Goal: Task Accomplishment & Management: Use online tool/utility

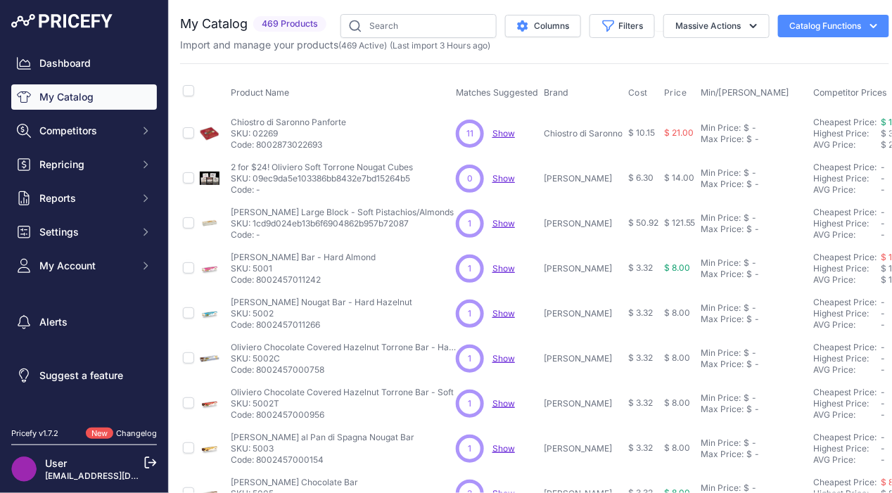
click at [103, 136] on span "Competitors" at bounding box center [85, 131] width 92 height 14
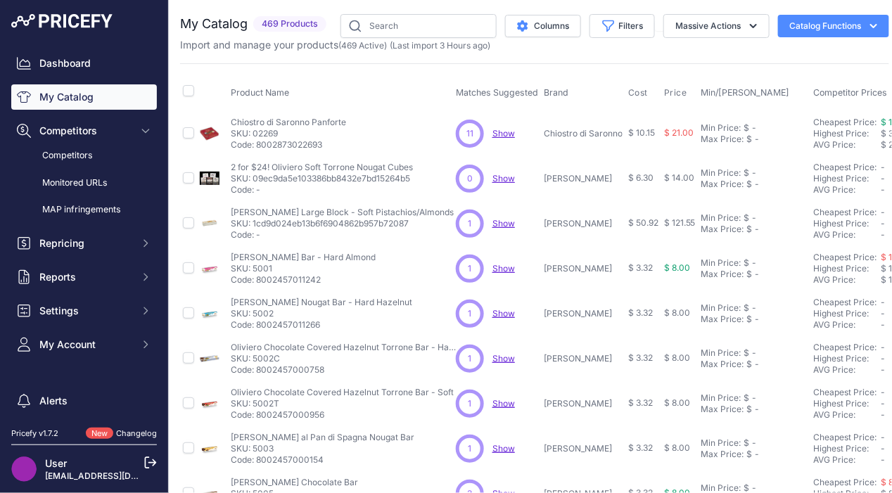
click at [84, 152] on link "Competitors" at bounding box center [84, 156] width 146 height 25
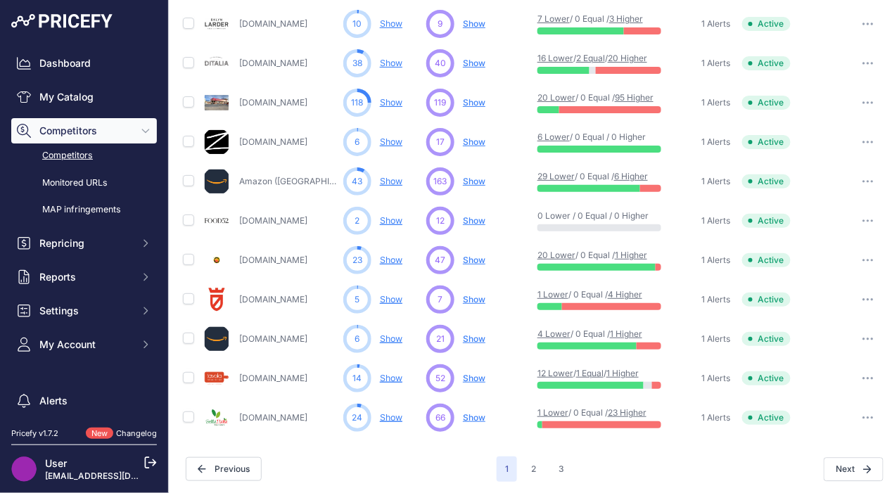
scroll to position [691, 0]
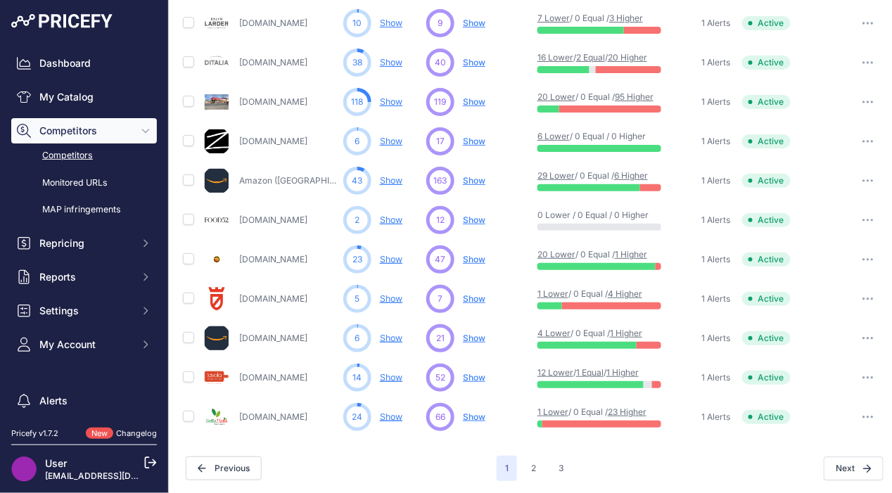
click at [531, 469] on button "2" at bounding box center [534, 468] width 22 height 25
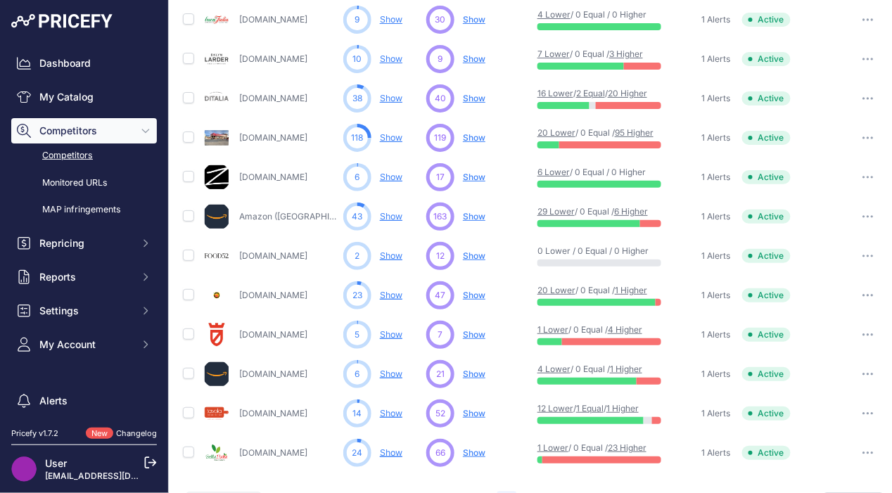
scroll to position [726, 0]
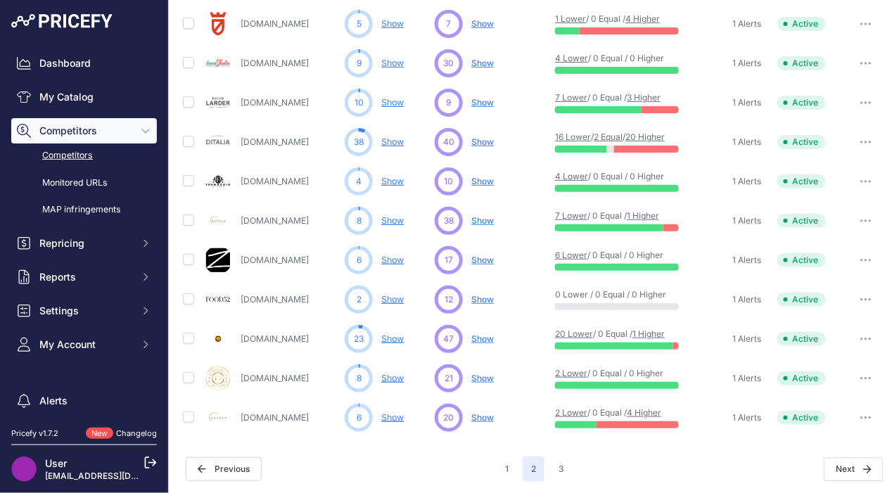
scroll to position [691, 0]
click at [550, 466] on button "3" at bounding box center [561, 468] width 23 height 25
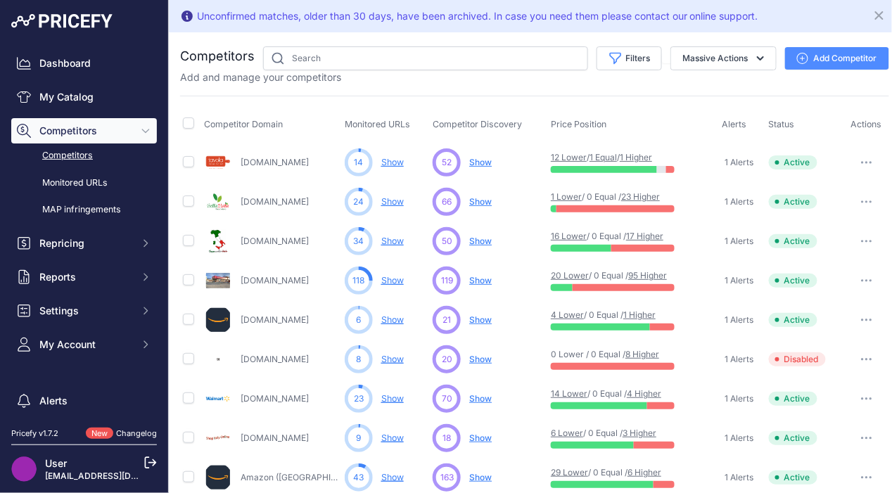
click at [90, 186] on link "Monitored URLs" at bounding box center [84, 183] width 146 height 25
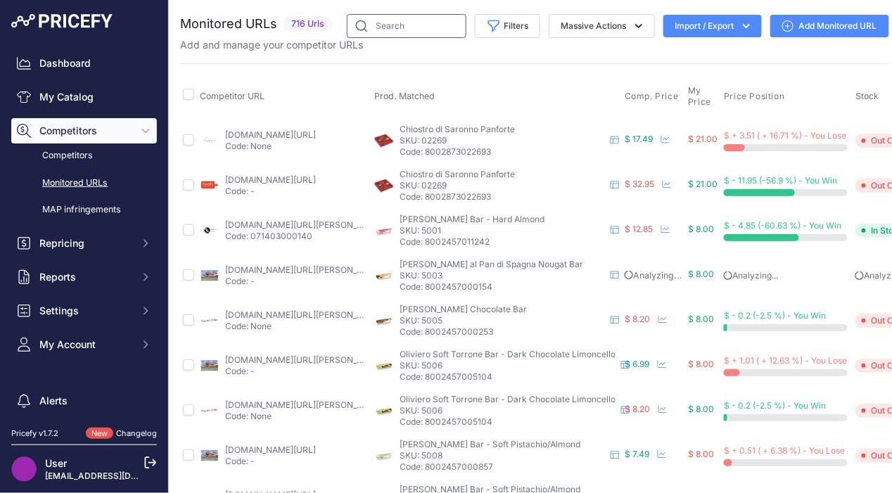
click at [419, 30] on input "text" at bounding box center [407, 26] width 120 height 24
type input "[GEOGRAPHIC_DATA]"
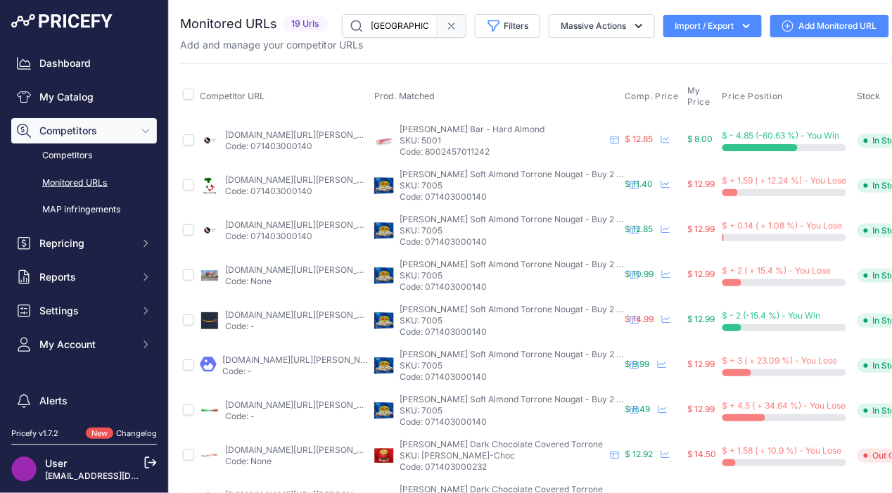
click at [446, 27] on icon at bounding box center [451, 25] width 11 height 11
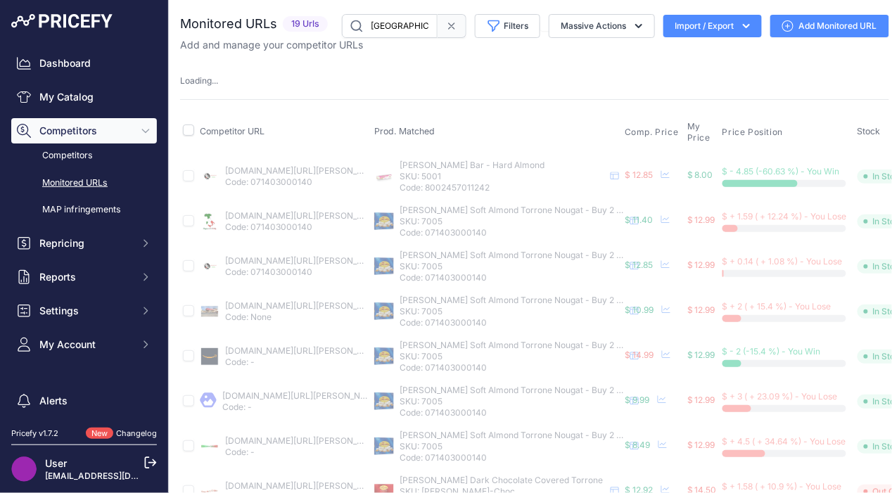
click at [446, 25] on icon at bounding box center [451, 25] width 11 height 11
click at [438, 25] on input "ferrara" at bounding box center [390, 26] width 96 height 24
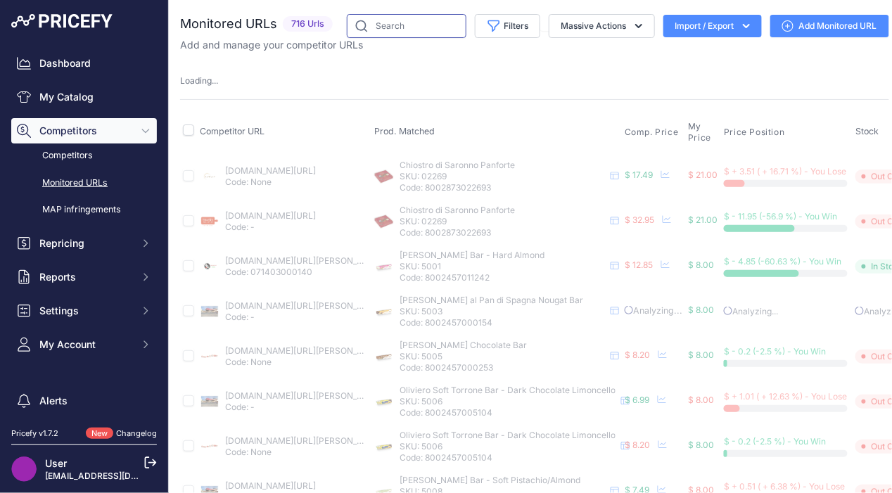
type input "la florentine"
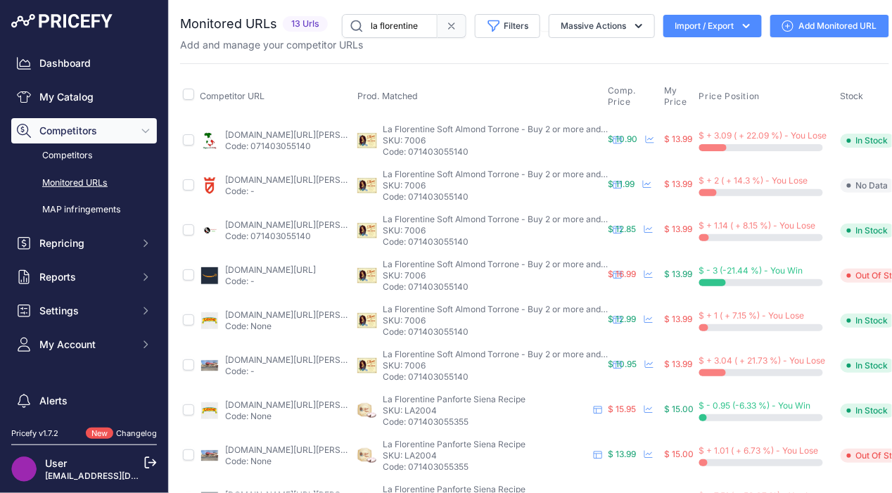
click at [80, 188] on link "Monitored URLs" at bounding box center [84, 183] width 146 height 25
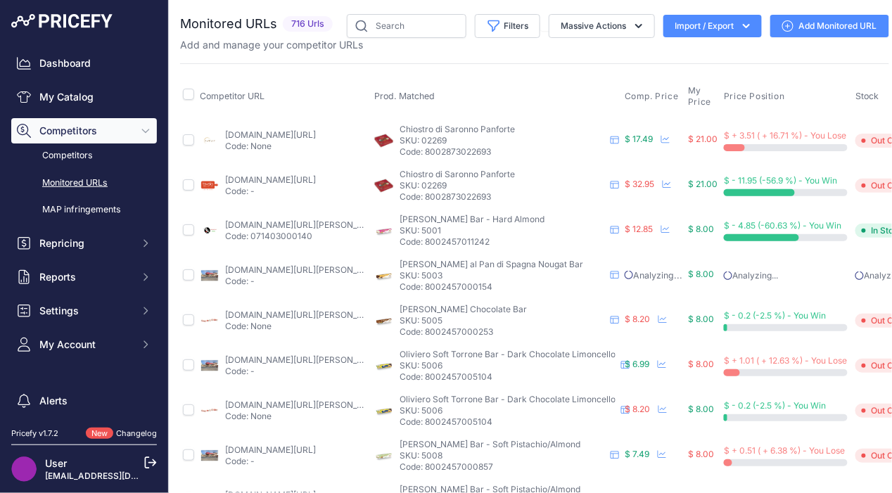
click at [82, 276] on span "Reports" at bounding box center [85, 277] width 92 height 14
click at [82, 300] on link "My Reports" at bounding box center [84, 302] width 146 height 25
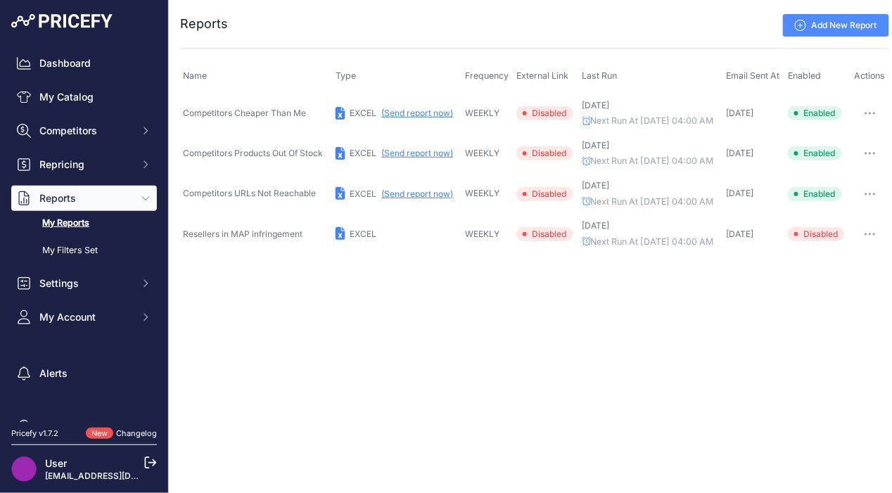
click at [86, 102] on link "My Catalog" at bounding box center [84, 96] width 146 height 25
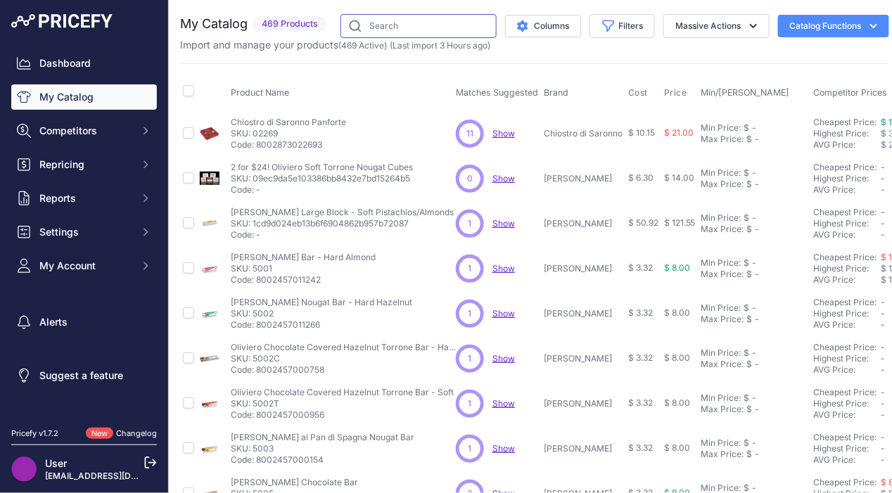
click at [403, 31] on input "text" at bounding box center [418, 26] width 156 height 24
type input "[GEOGRAPHIC_DATA]"
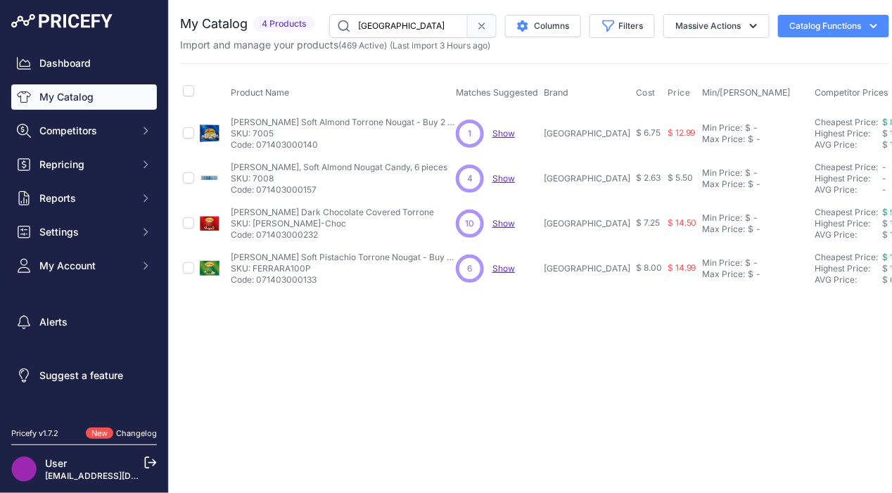
click at [257, 128] on p "SKU: 7005" at bounding box center [343, 133] width 225 height 11
click at [192, 134] on input "checkbox" at bounding box center [188, 132] width 11 height 11
checkbox input "true"
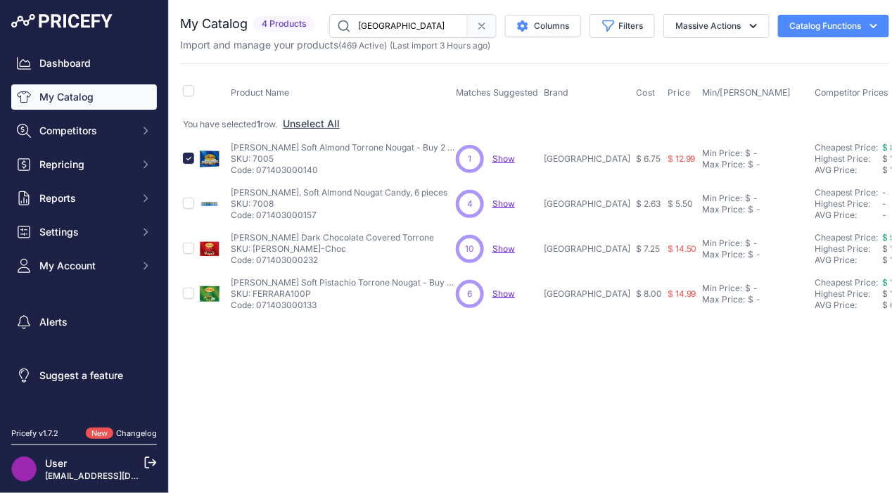
click at [812, 27] on button "Catalog Functions" at bounding box center [833, 26] width 111 height 23
click at [672, 47] on div "Import and manage your products ( 469 Active ) (Last import 3 Hours ago)" at bounding box center [534, 45] width 709 height 14
click at [685, 27] on button "Massive Actions" at bounding box center [716, 26] width 106 height 24
click at [616, 56] on div "My Catalog 4 Products" at bounding box center [534, 165] width 709 height 302
click at [186, 159] on input "checkbox" at bounding box center [188, 158] width 11 height 11
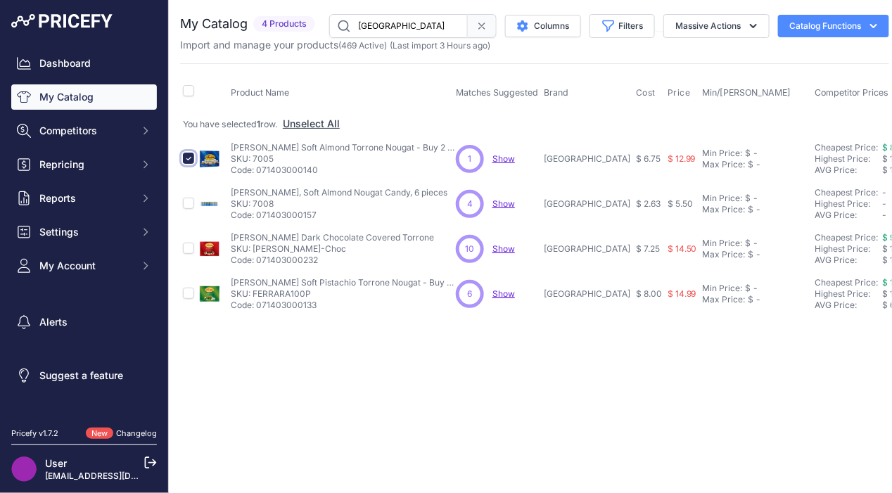
checkbox input "false"
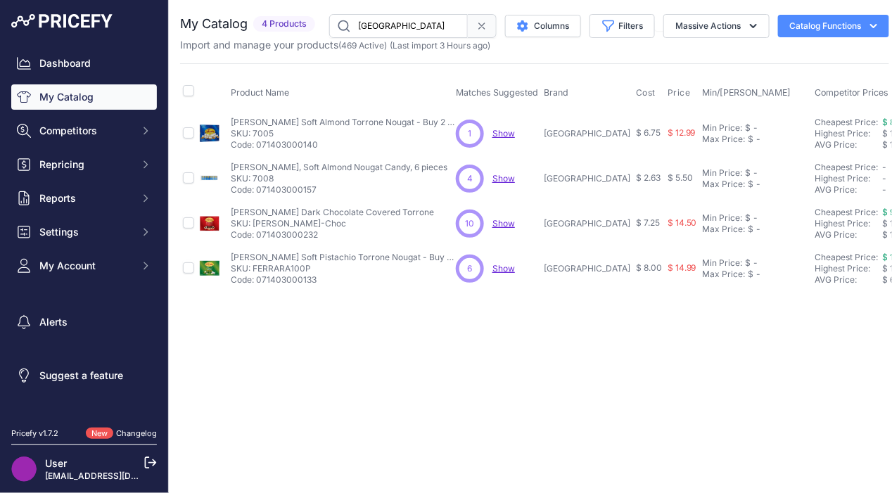
click at [357, 352] on div "Close You are not connected to the internet." at bounding box center [535, 246] width 732 height 493
click at [80, 62] on link "Dashboard" at bounding box center [84, 63] width 146 height 25
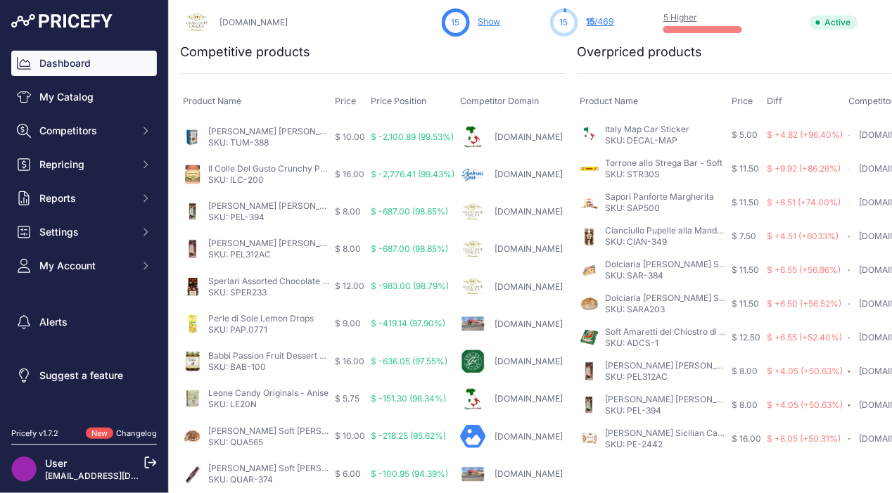
scroll to position [929, 0]
click at [112, 107] on link "My Catalog" at bounding box center [84, 96] width 146 height 25
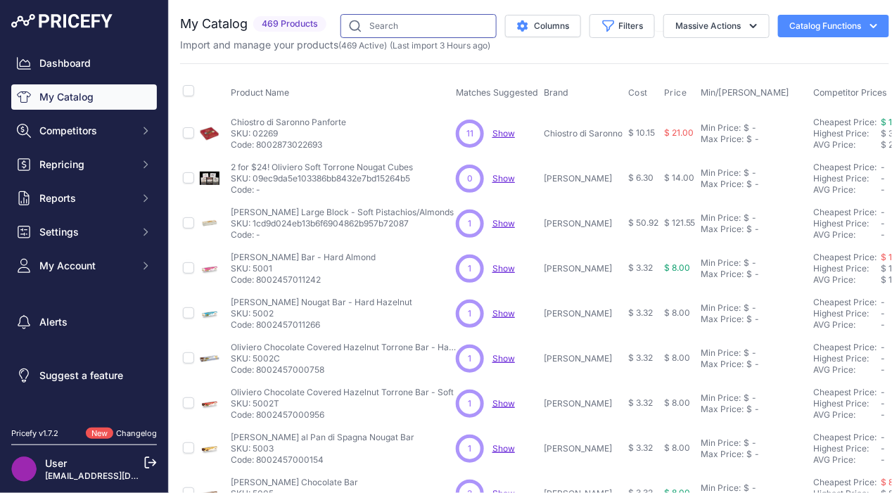
click at [423, 25] on input "text" at bounding box center [418, 26] width 156 height 24
type input "la florentine"
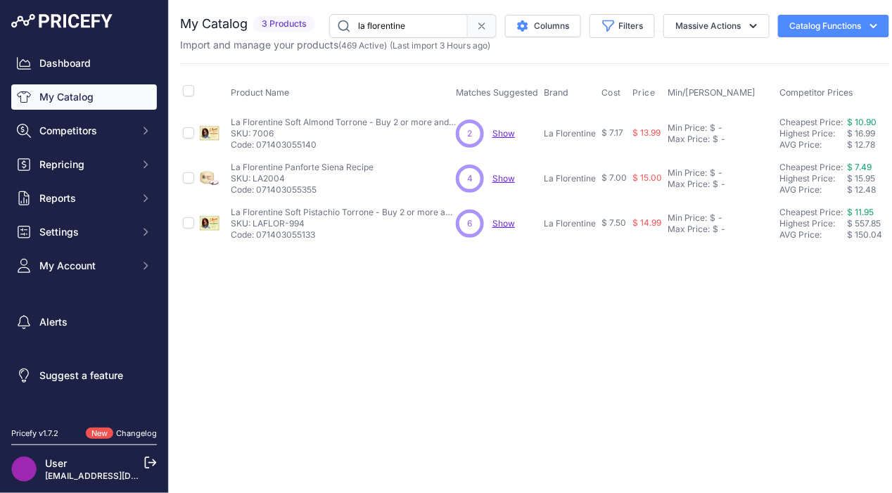
click at [130, 133] on span "Competitors" at bounding box center [85, 131] width 92 height 14
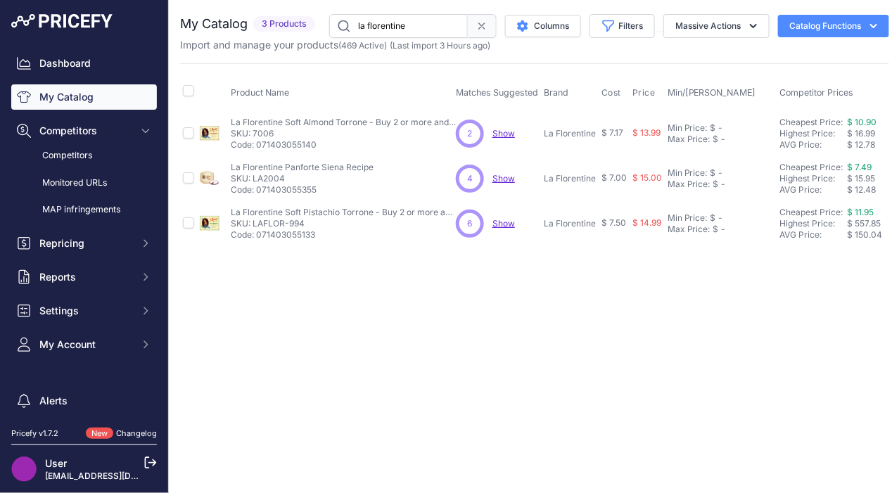
click at [87, 154] on link "Competitors" at bounding box center [84, 156] width 146 height 25
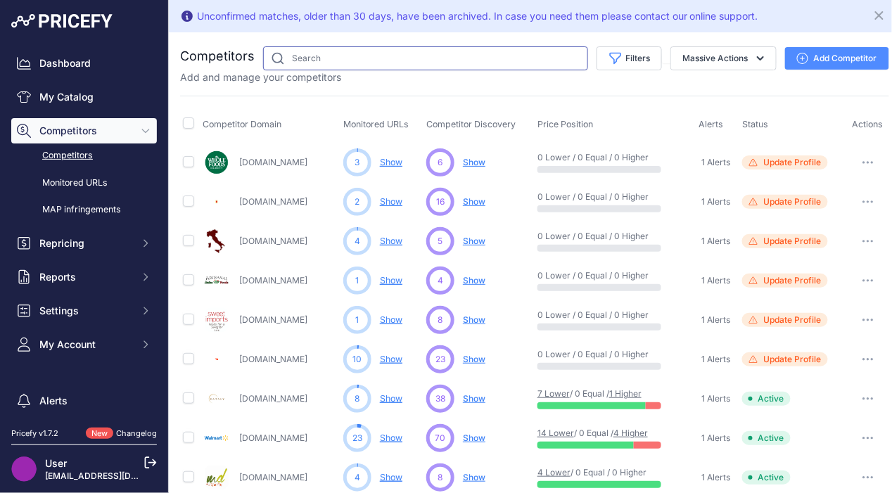
click at [404, 54] on input "text" at bounding box center [425, 58] width 325 height 24
type input "la florentine"
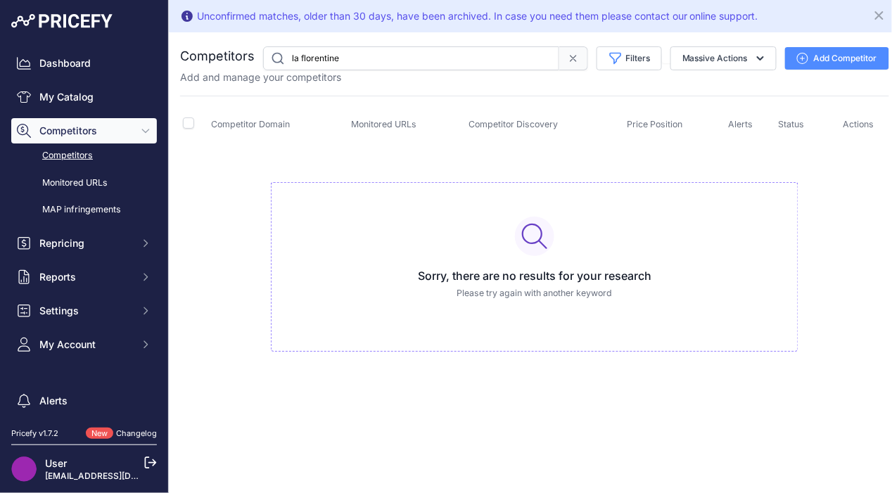
click at [572, 62] on icon at bounding box center [573, 58] width 11 height 11
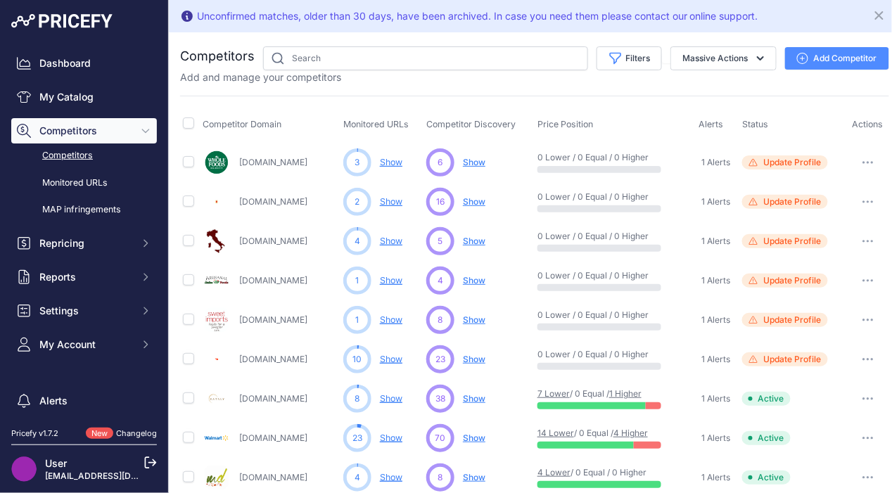
click at [93, 104] on link "My Catalog" at bounding box center [84, 96] width 146 height 25
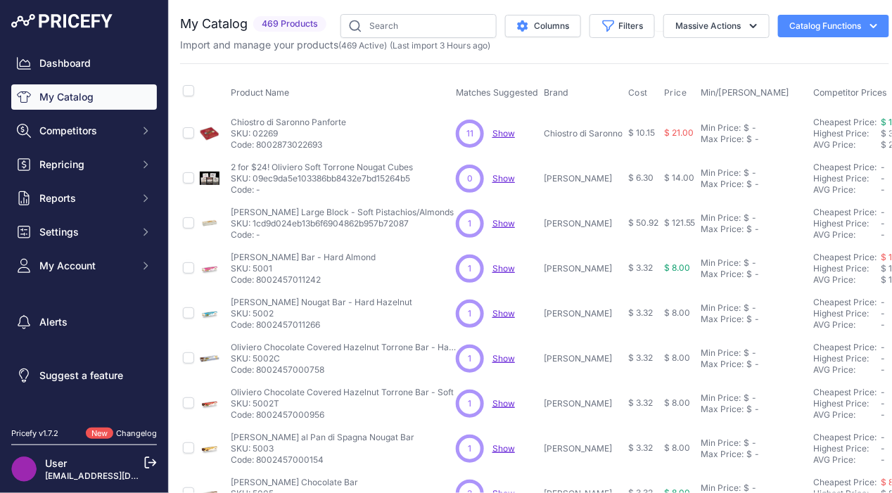
drag, startPoint x: 0, startPoint y: 0, endPoint x: 452, endPoint y: 28, distance: 452.5
click at [452, 28] on input "text" at bounding box center [418, 26] width 156 height 24
type input "la florentine"
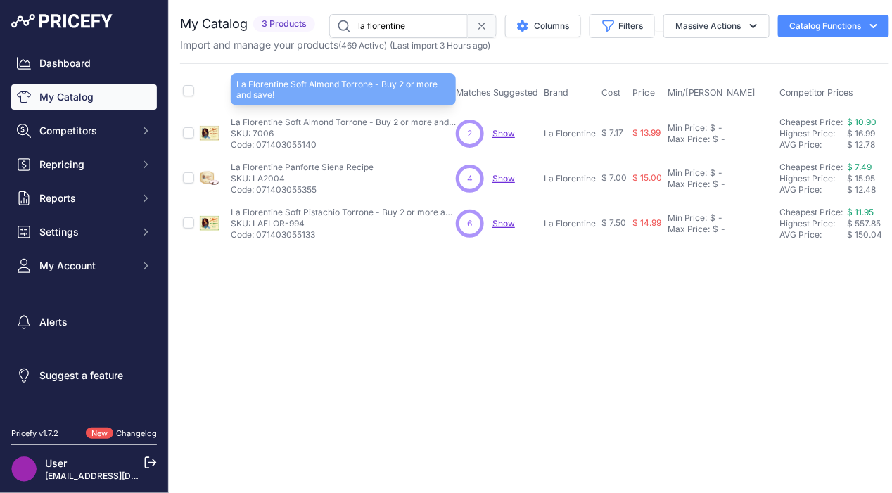
click at [363, 118] on p "La Florentine Soft Almond Torrone - Buy 2 or more and save!" at bounding box center [343, 122] width 225 height 11
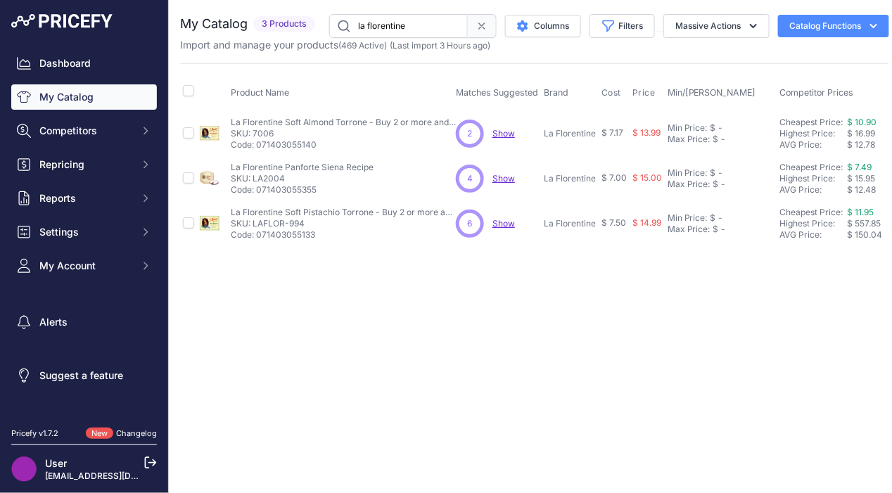
click at [229, 129] on td "La Florentine Soft Almond Torrone - Buy 2 or more and save! La Florentine Soft …" at bounding box center [340, 133] width 225 height 46
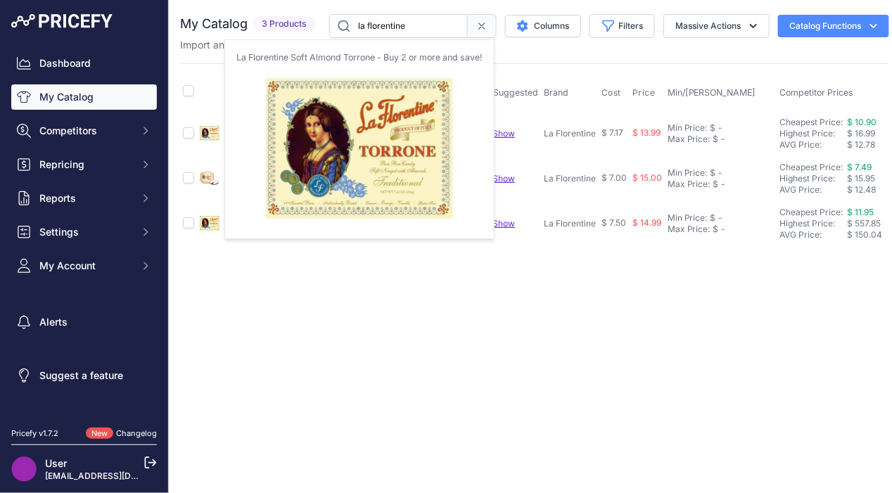
click at [215, 136] on img at bounding box center [210, 134] width 20 height 20
click at [212, 135] on img at bounding box center [210, 134] width 20 height 20
click at [211, 136] on img at bounding box center [210, 134] width 20 height 20
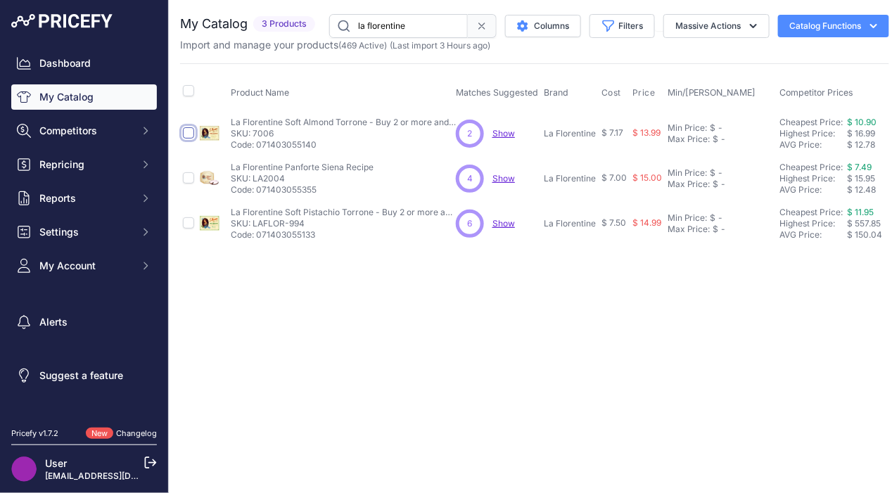
click at [191, 134] on input "checkbox" at bounding box center [188, 132] width 11 height 11
checkbox input "true"
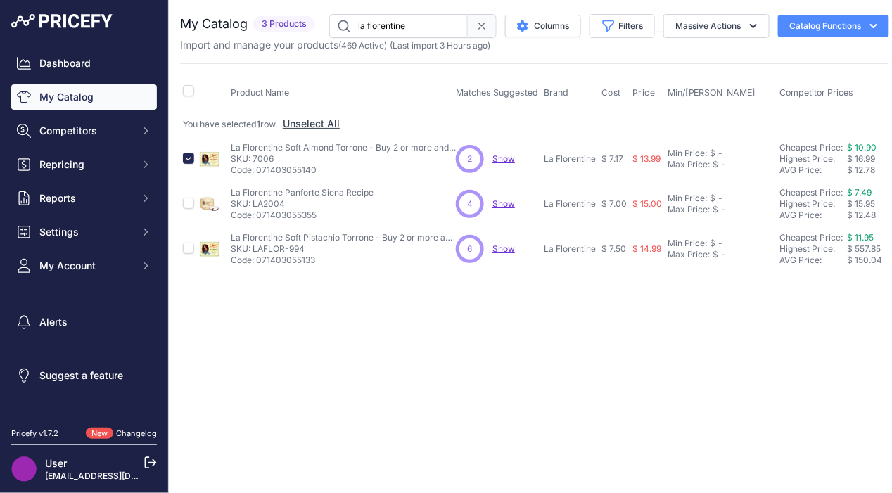
click at [114, 139] on button "Competitors" at bounding box center [84, 130] width 146 height 25
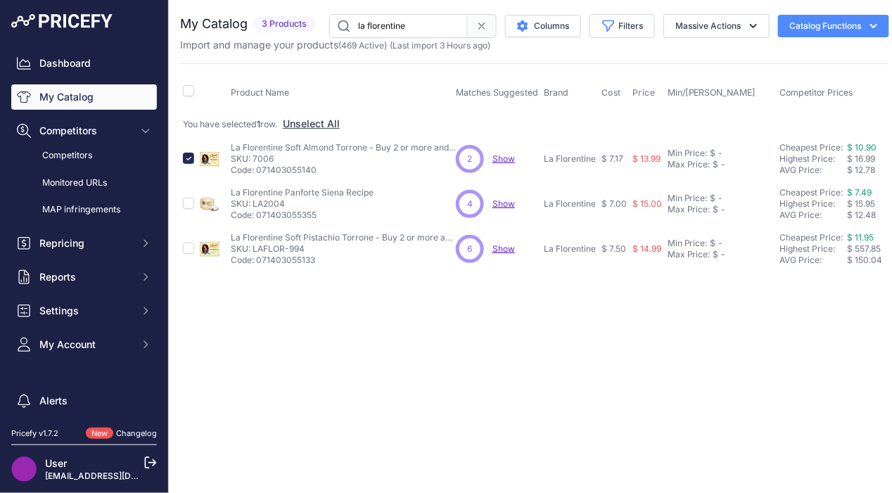
click at [100, 183] on link "Monitored URLs" at bounding box center [84, 183] width 146 height 25
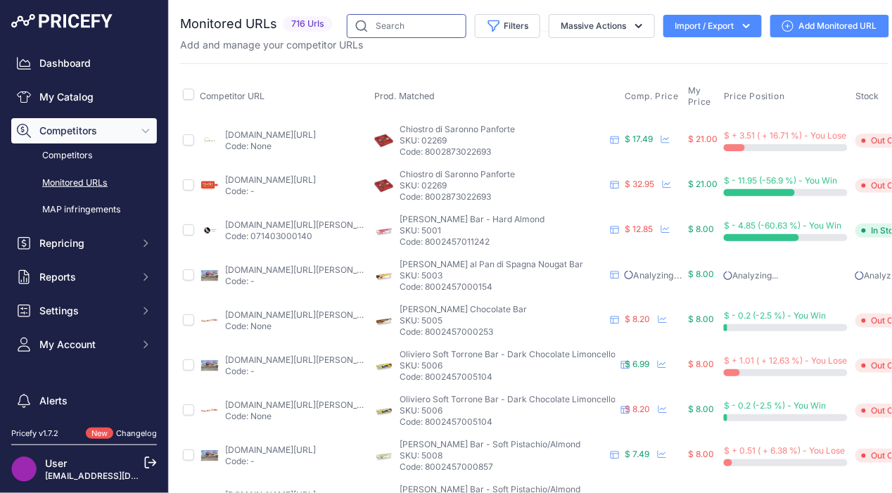
click at [417, 30] on input "text" at bounding box center [407, 26] width 120 height 24
type input "la florentine"
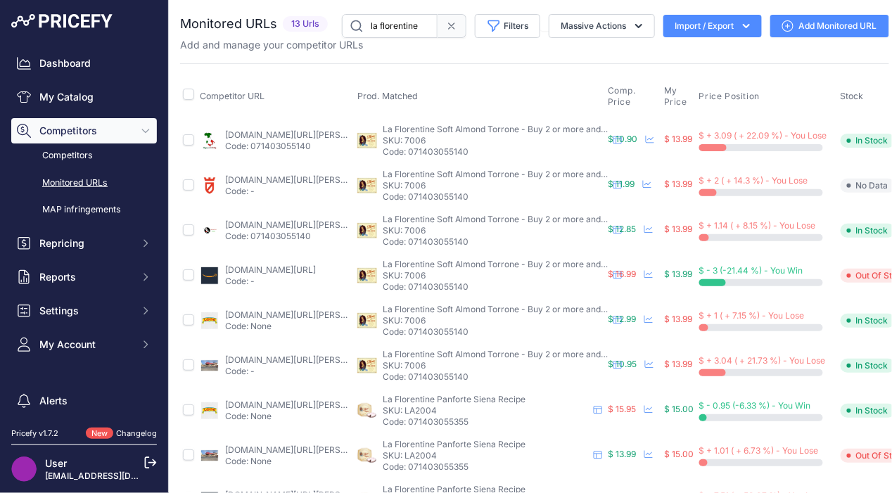
click at [739, 22] on icon "button" at bounding box center [746, 26] width 14 height 14
click at [689, 77] on div "Export" at bounding box center [711, 80] width 113 height 25
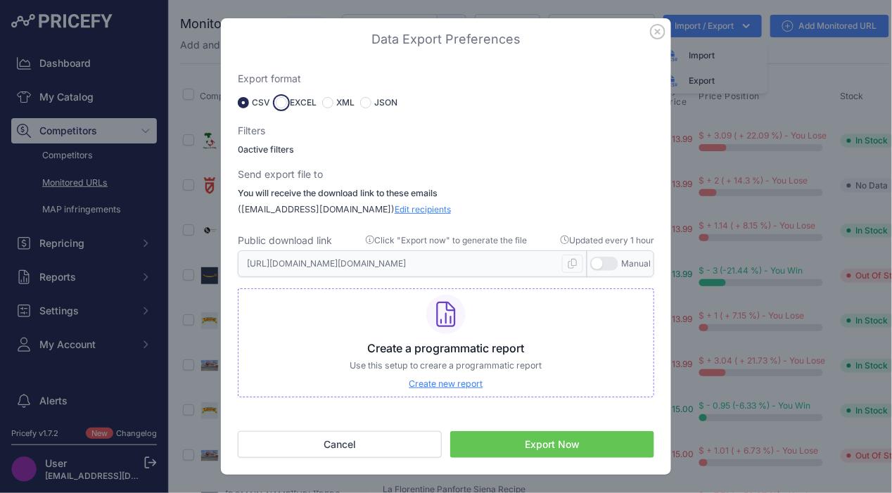
click at [283, 103] on input "radio" at bounding box center [281, 102] width 11 height 11
radio input "true"
type input "https://s3.us-west-2.amazonaws.com/download.pricefy.io/exports/monitored-urls/1…"
click at [479, 441] on button "Export Now" at bounding box center [552, 444] width 204 height 27
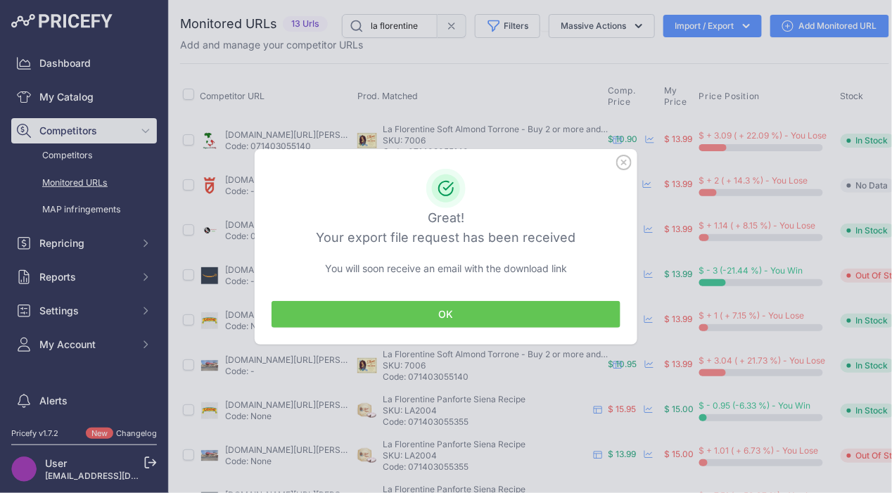
click at [440, 319] on button "OK" at bounding box center [446, 314] width 349 height 27
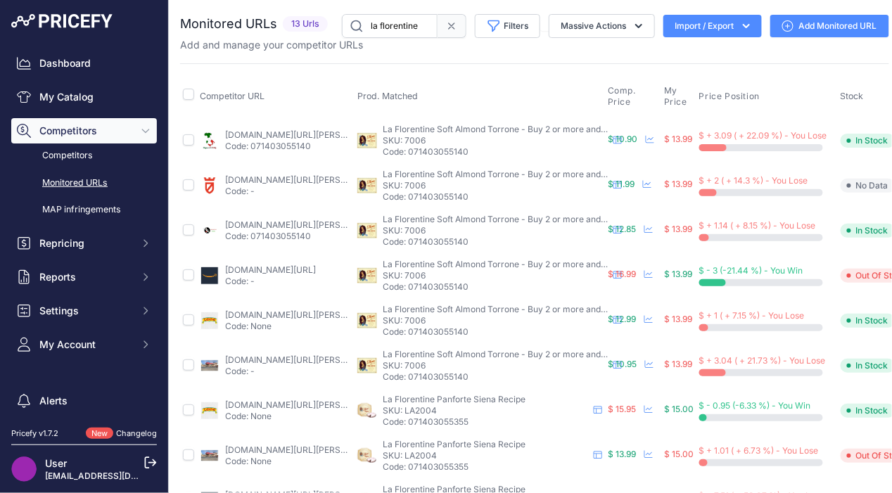
click at [96, 281] on span "Reports" at bounding box center [85, 277] width 92 height 14
click at [84, 297] on link "My Reports" at bounding box center [84, 302] width 146 height 25
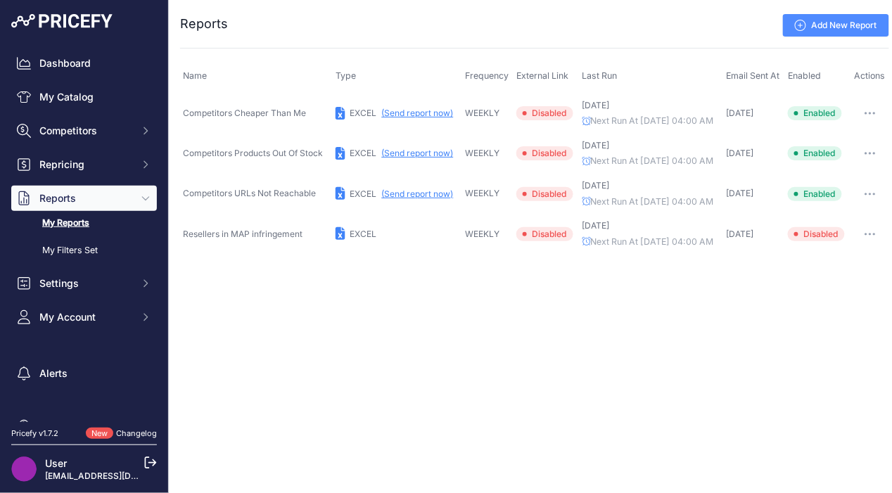
click at [80, 314] on span "My Account" at bounding box center [85, 317] width 92 height 14
click at [83, 20] on img at bounding box center [61, 21] width 101 height 14
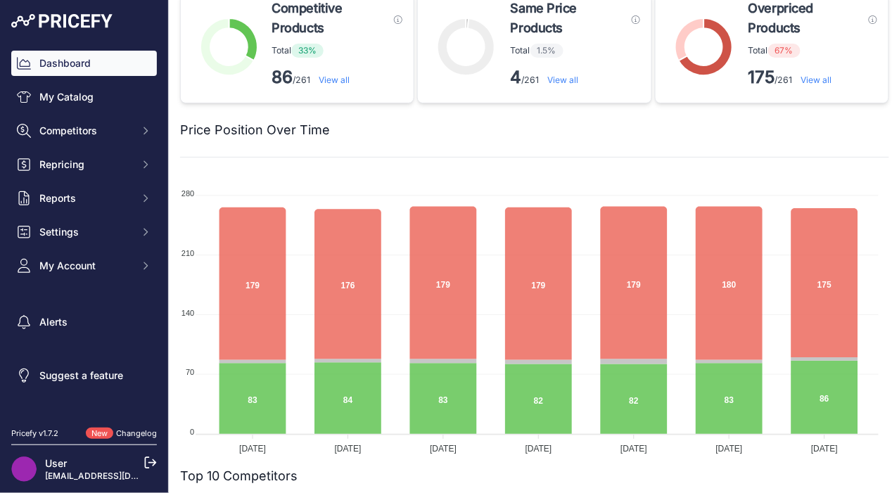
scroll to position [14, 0]
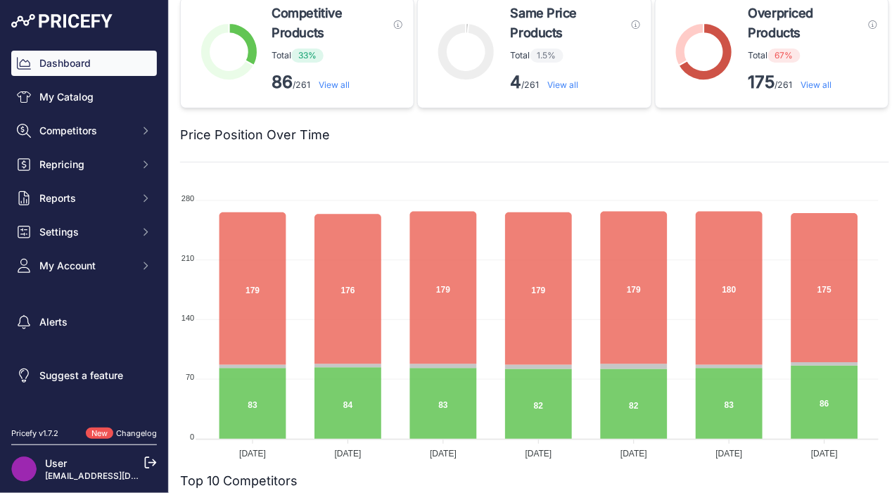
click at [75, 99] on link "My Catalog" at bounding box center [84, 96] width 146 height 25
click at [93, 103] on link "My Catalog" at bounding box center [84, 96] width 146 height 25
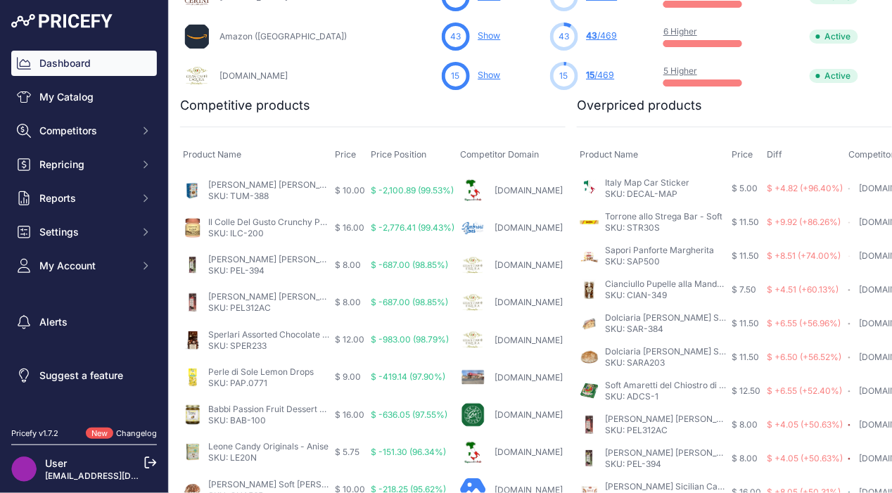
scroll to position [647, 0]
